Goal: Information Seeking & Learning: Learn about a topic

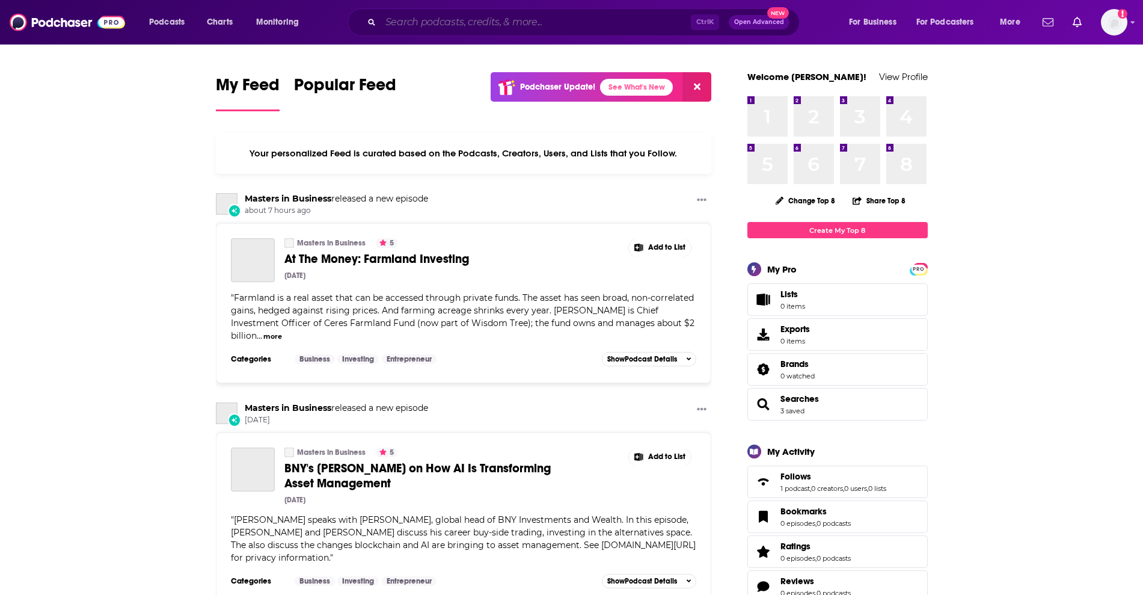
click at [426, 21] on input "Search podcasts, credits, & more..." at bounding box center [536, 22] width 310 height 19
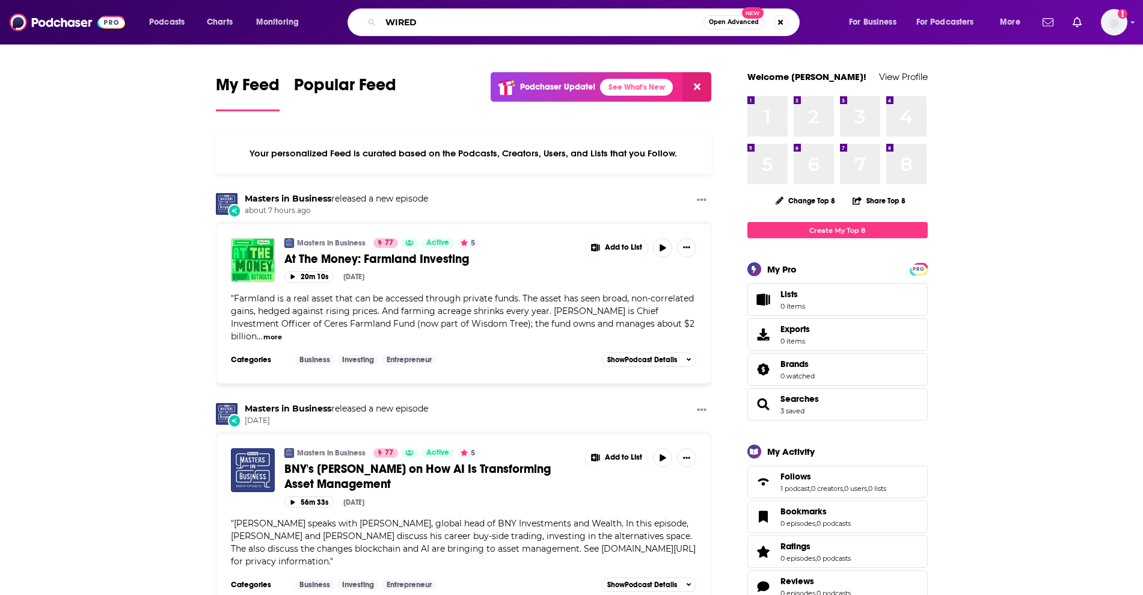
type input "WIRED"
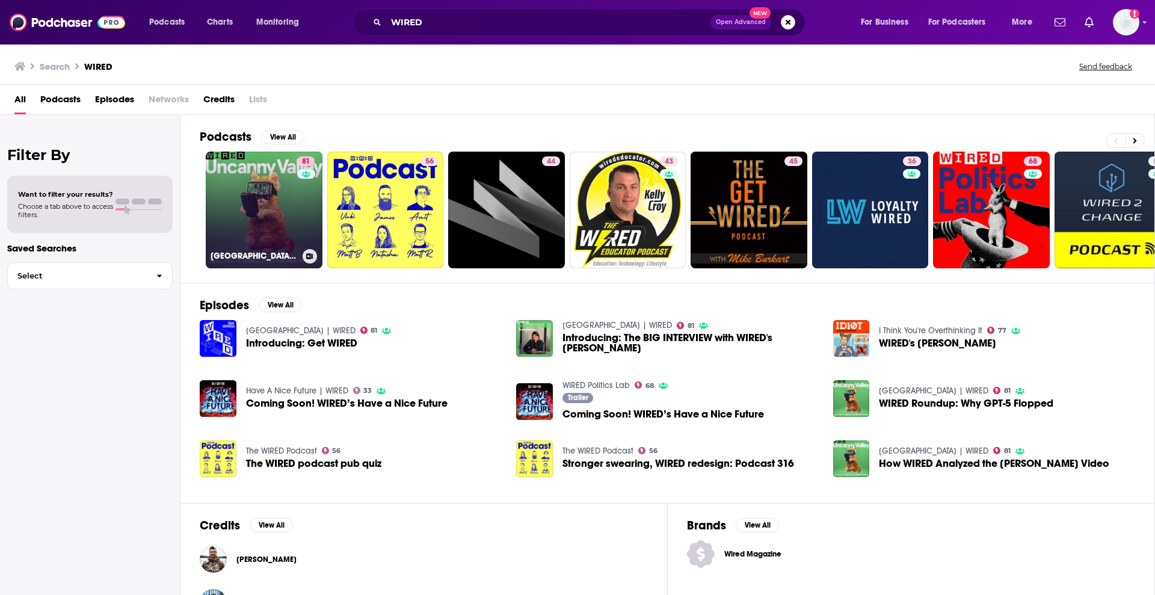
click at [263, 227] on link "81 [GEOGRAPHIC_DATA] | WIRED" at bounding box center [264, 210] width 117 height 117
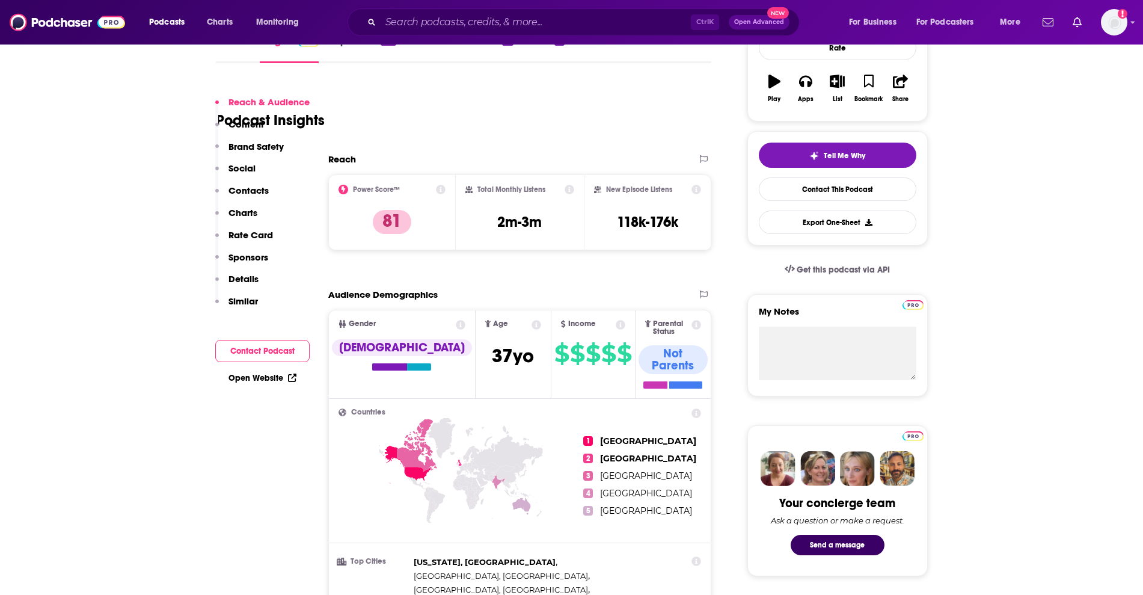
scroll to position [150, 0]
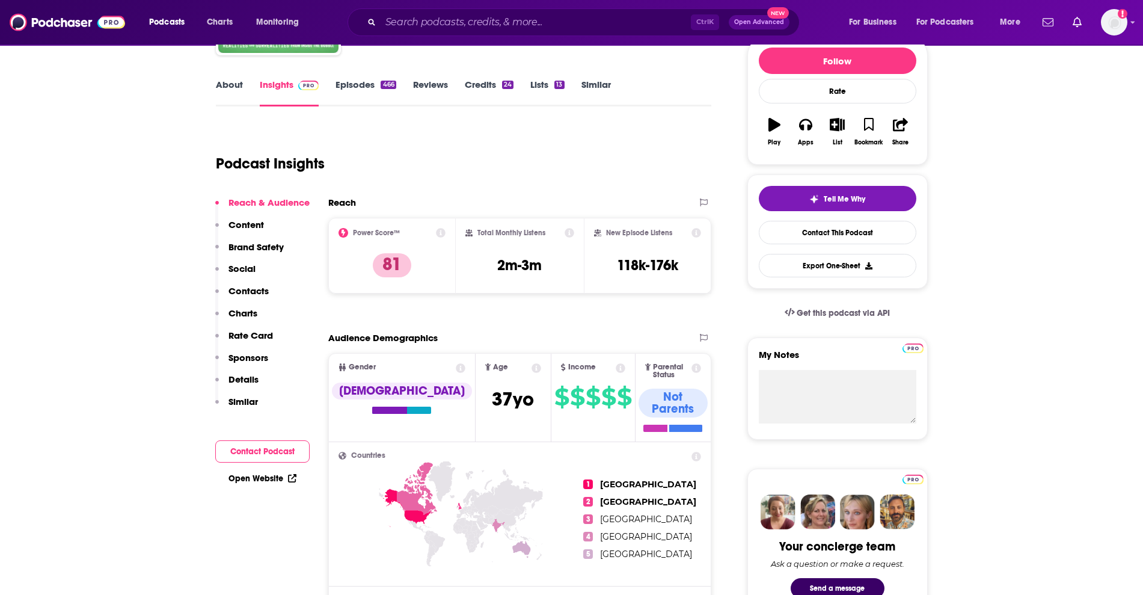
click at [374, 88] on link "Episodes 466" at bounding box center [366, 93] width 60 height 28
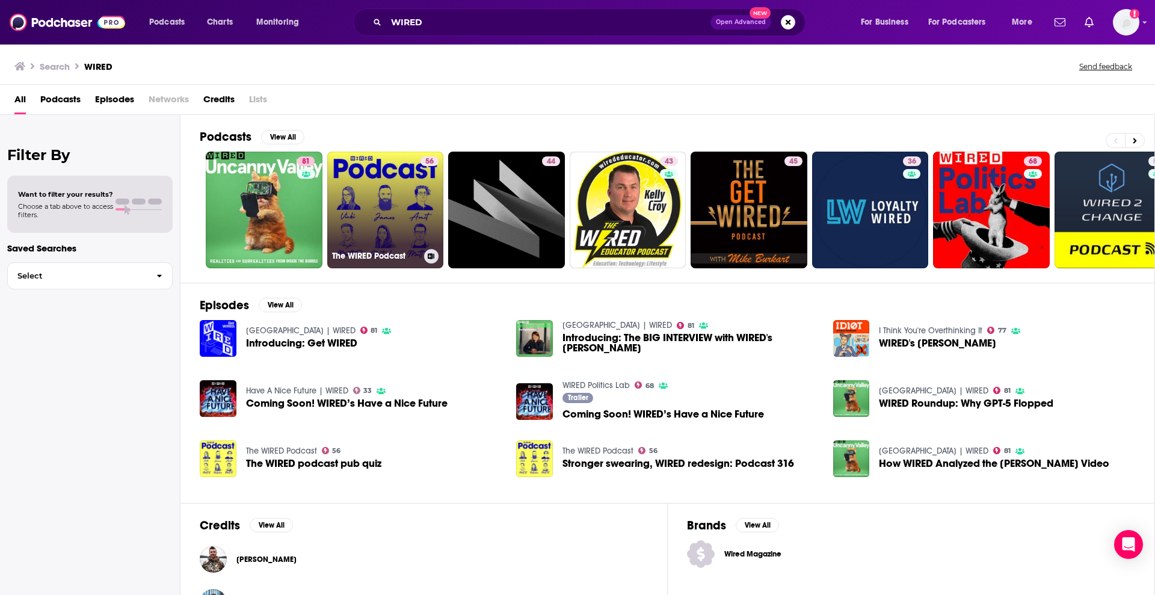
click at [371, 196] on link "56 The WIRED Podcast" at bounding box center [385, 210] width 117 height 117
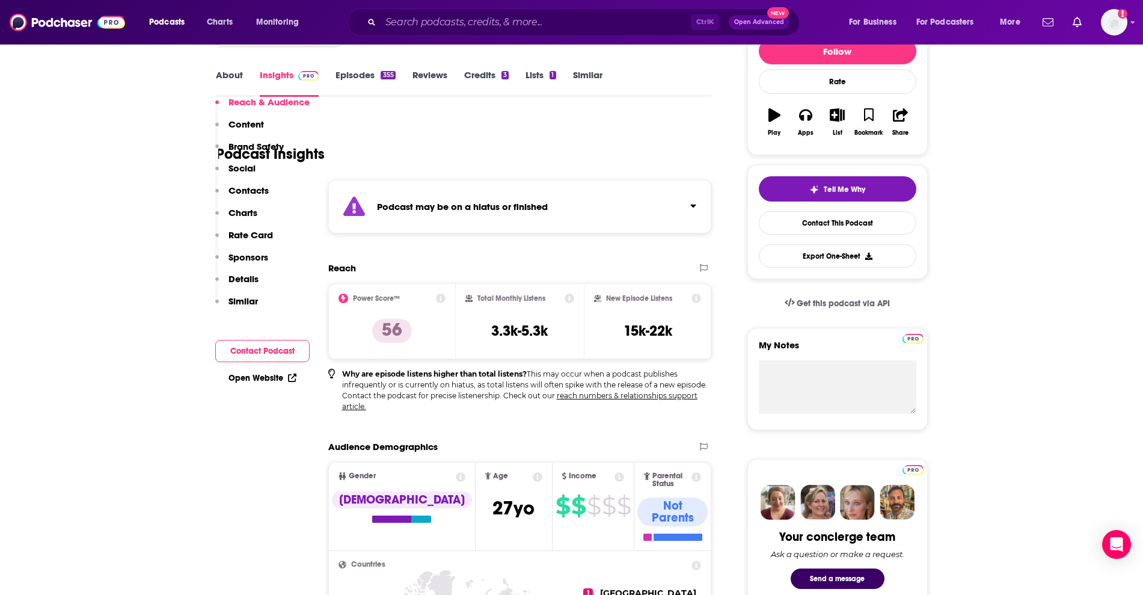
scroll to position [75, 0]
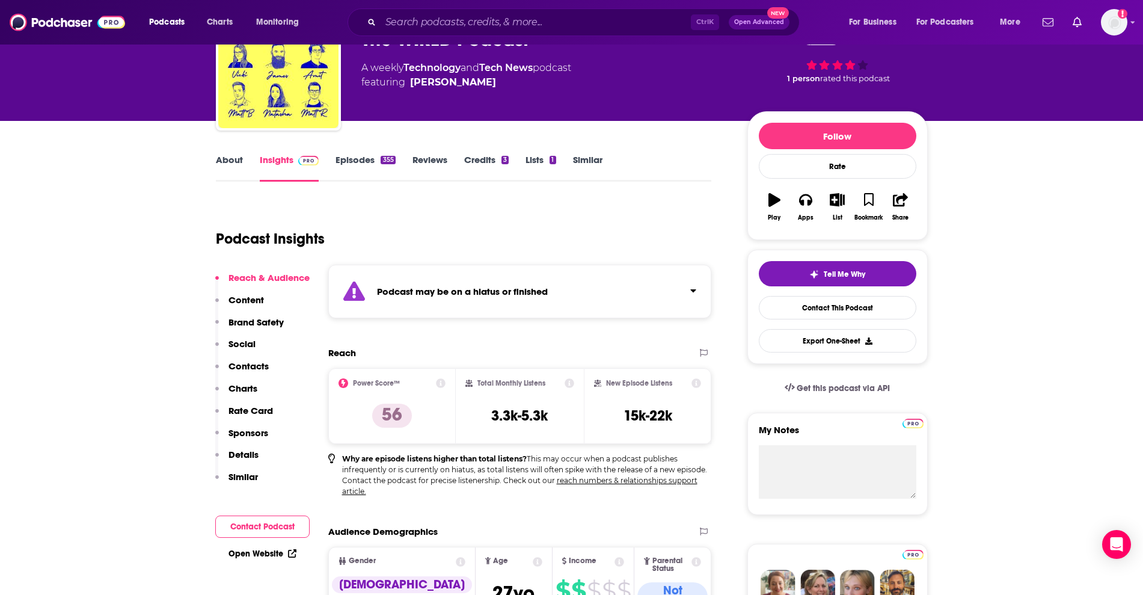
click at [354, 155] on link "Episodes 355" at bounding box center [366, 168] width 60 height 28
